Goal: Task Accomplishment & Management: Use online tool/utility

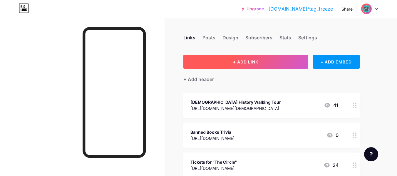
click at [239, 66] on button "+ ADD LINK" at bounding box center [246, 62] width 125 height 14
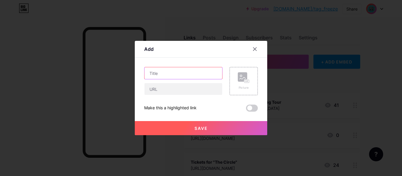
click at [174, 72] on input "text" at bounding box center [183, 73] width 78 height 12
type input "The Trautirs"
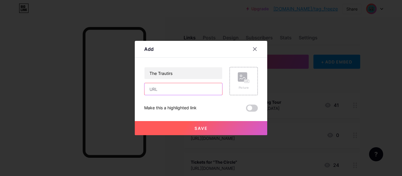
click at [162, 93] on input "text" at bounding box center [183, 89] width 78 height 12
paste input "[URL][DOMAIN_NAME]"
type input "[URL][DOMAIN_NAME]"
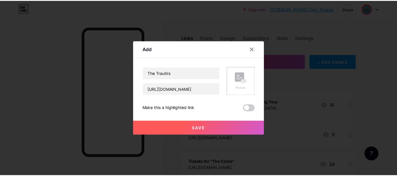
scroll to position [0, 0]
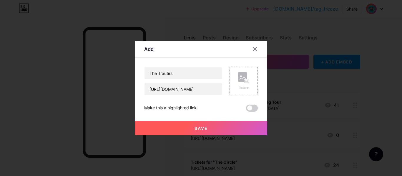
click at [194, 127] on button "Save" at bounding box center [201, 128] width 132 height 14
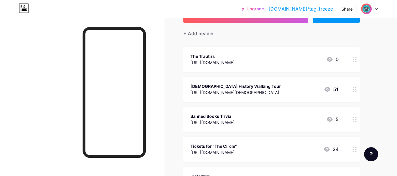
scroll to position [46, 0]
click at [235, 58] on div "The Trautirs" at bounding box center [213, 56] width 44 height 6
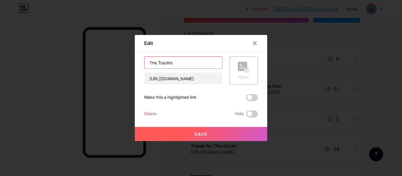
click at [184, 62] on input "The Trautirs" at bounding box center [183, 63] width 78 height 12
type input "The Traitors"
click at [205, 139] on button "Save" at bounding box center [201, 134] width 132 height 14
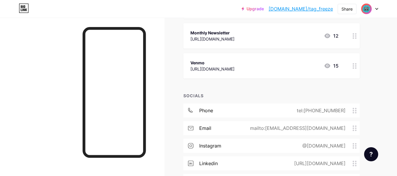
scroll to position [261, 0]
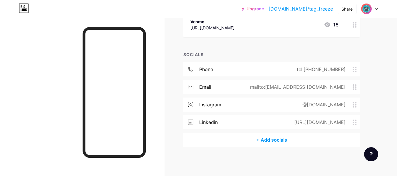
click at [356, 123] on icon at bounding box center [355, 123] width 4 height 6
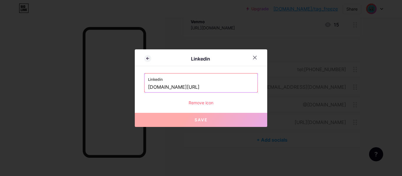
click at [192, 88] on input "[DOMAIN_NAME][URL]" at bounding box center [201, 87] width 106 height 10
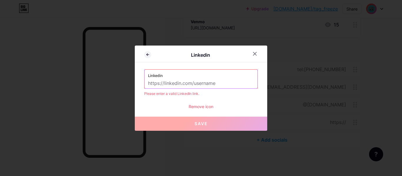
click at [205, 107] on div "Remove icon" at bounding box center [201, 107] width 114 height 6
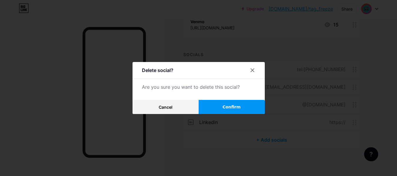
click at [228, 105] on span "Confirm" at bounding box center [232, 107] width 18 height 6
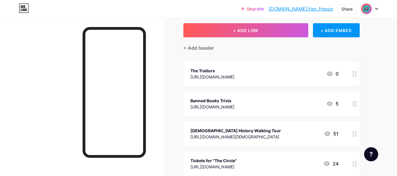
scroll to position [0, 0]
